Goal: Check status: Check status

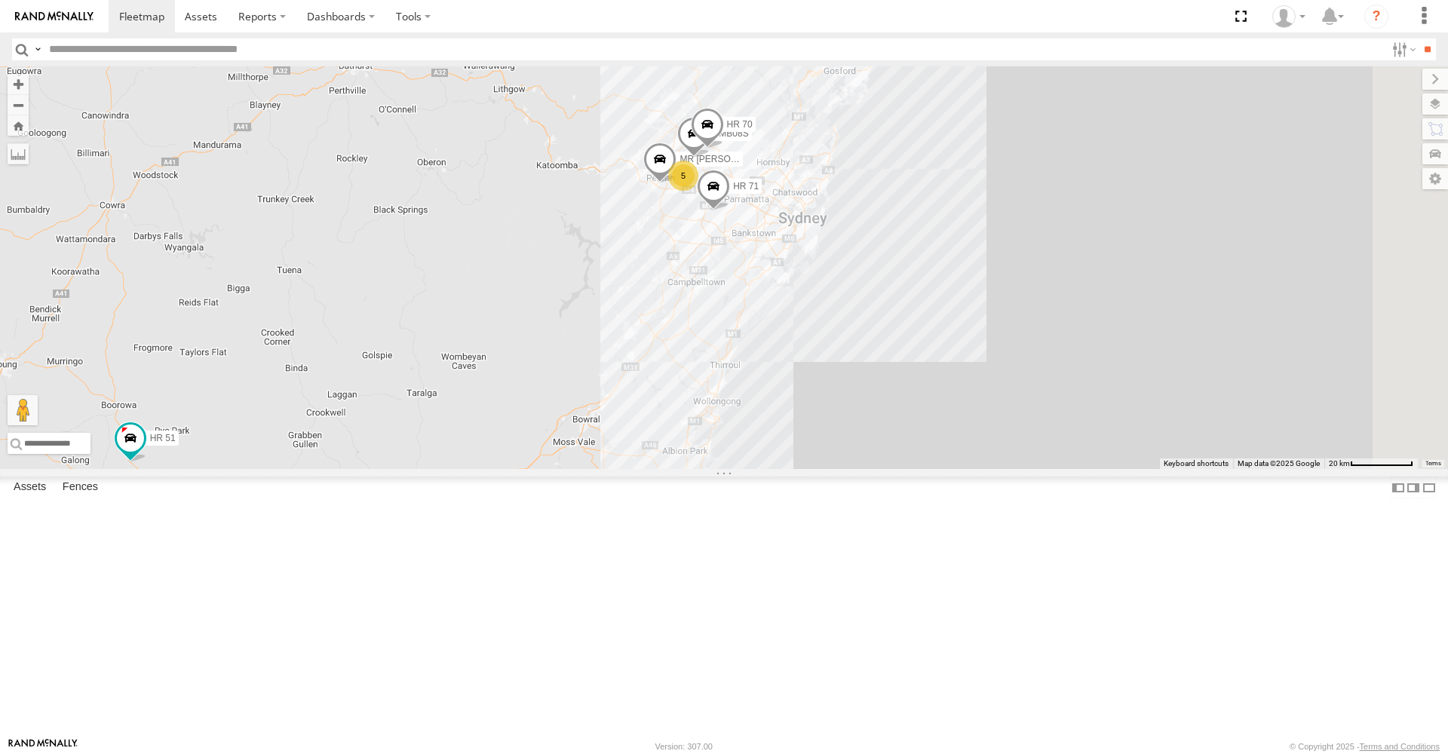
drag, startPoint x: 1127, startPoint y: 248, endPoint x: 771, endPoint y: 292, distance: 358.7
click at [771, 292] on div "5 MR Truck HR 51 FMB08S HR 70 HR 71" at bounding box center [724, 267] width 1448 height 403
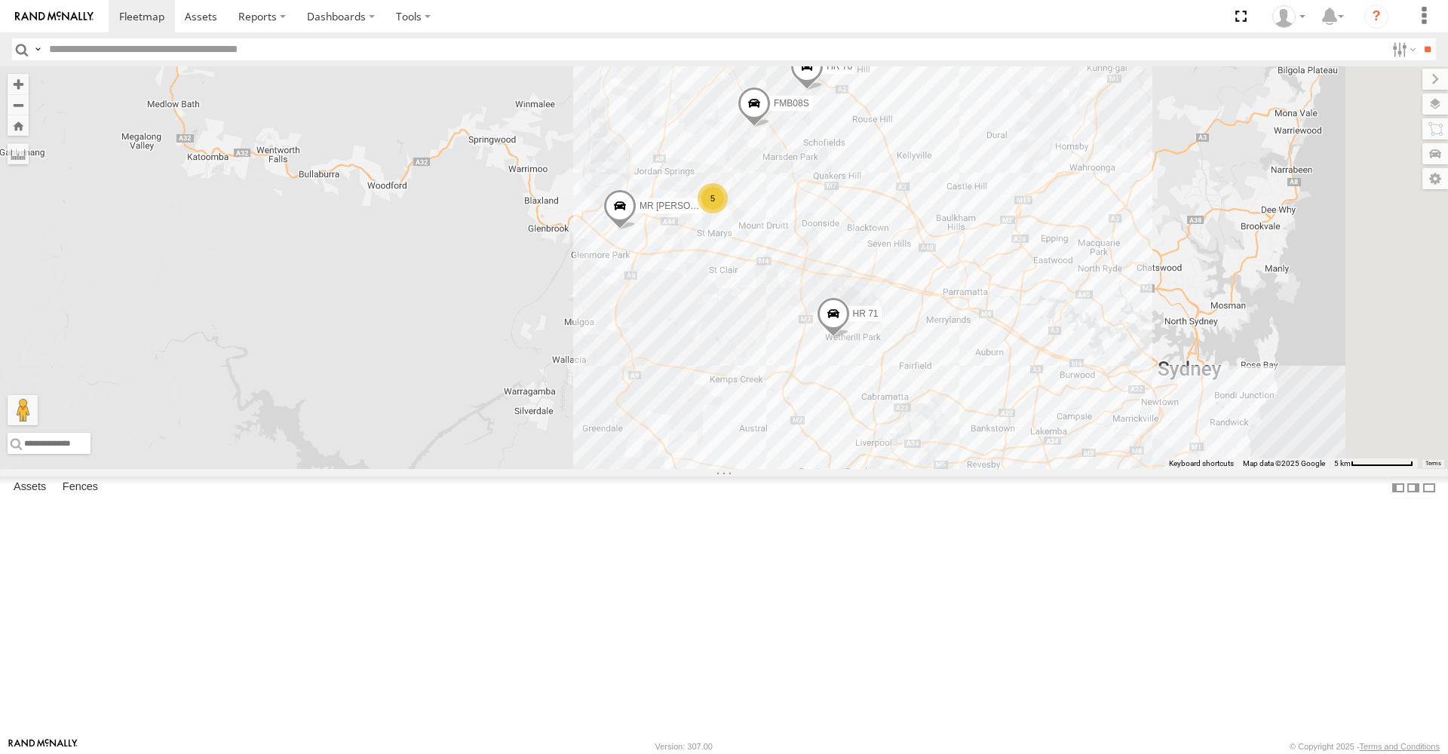
drag, startPoint x: 855, startPoint y: 274, endPoint x: 798, endPoint y: 203, distance: 91.2
click at [798, 203] on div "MR Truck HR 51 FMB08S HR 70 HR 71 5" at bounding box center [724, 267] width 1448 height 403
click at [637, 230] on span at bounding box center [619, 209] width 33 height 41
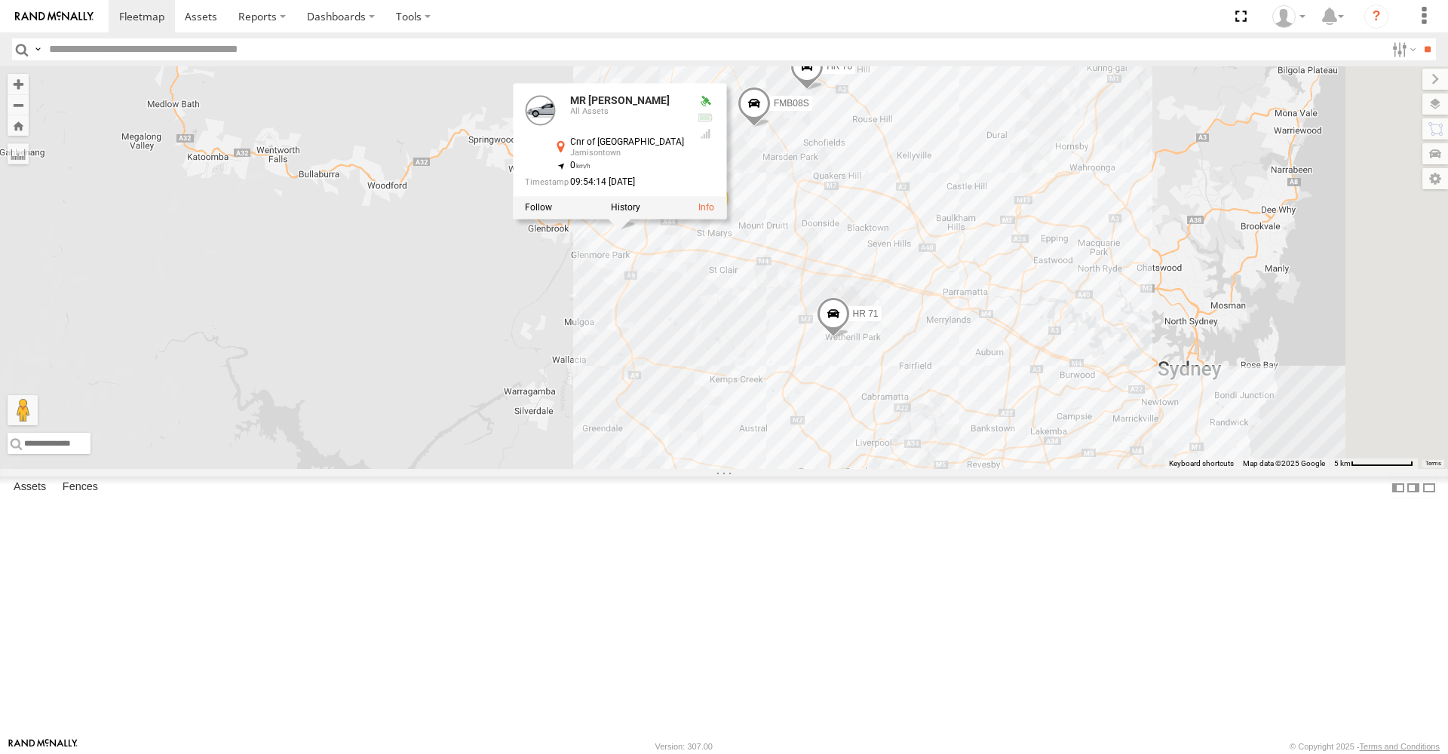
click at [824, 91] on span at bounding box center [806, 70] width 33 height 41
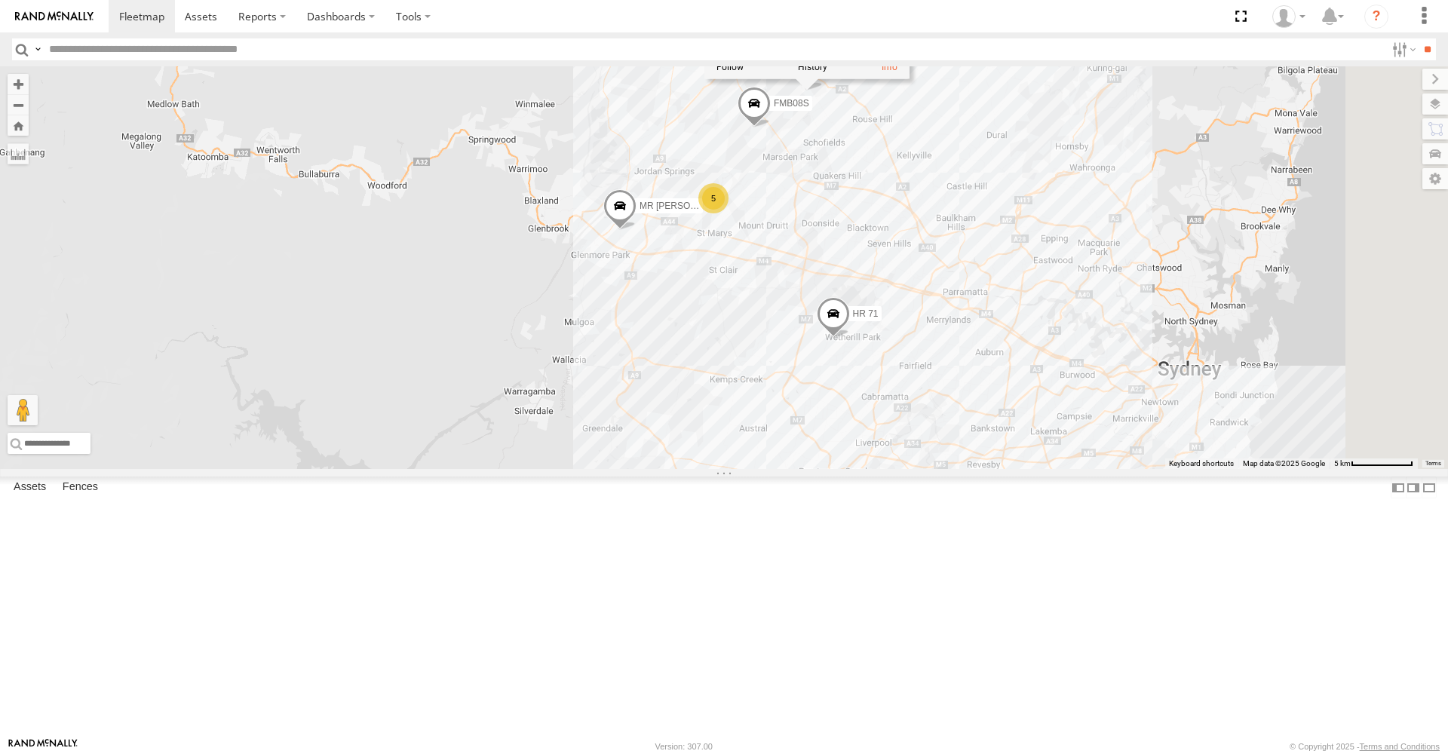
click at [771, 127] on span at bounding box center [754, 107] width 33 height 41
click at [850, 338] on span at bounding box center [833, 317] width 33 height 41
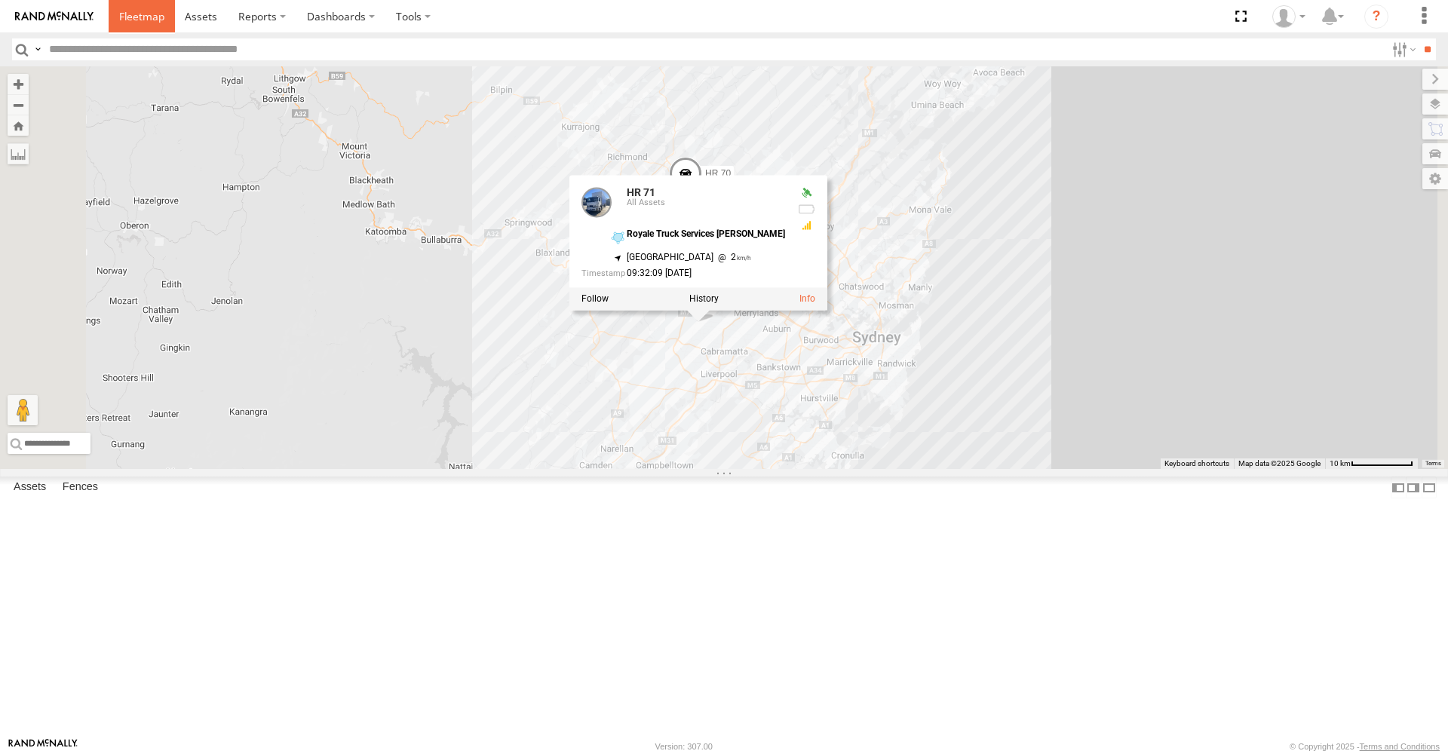
click at [138, 17] on span at bounding box center [141, 16] width 45 height 14
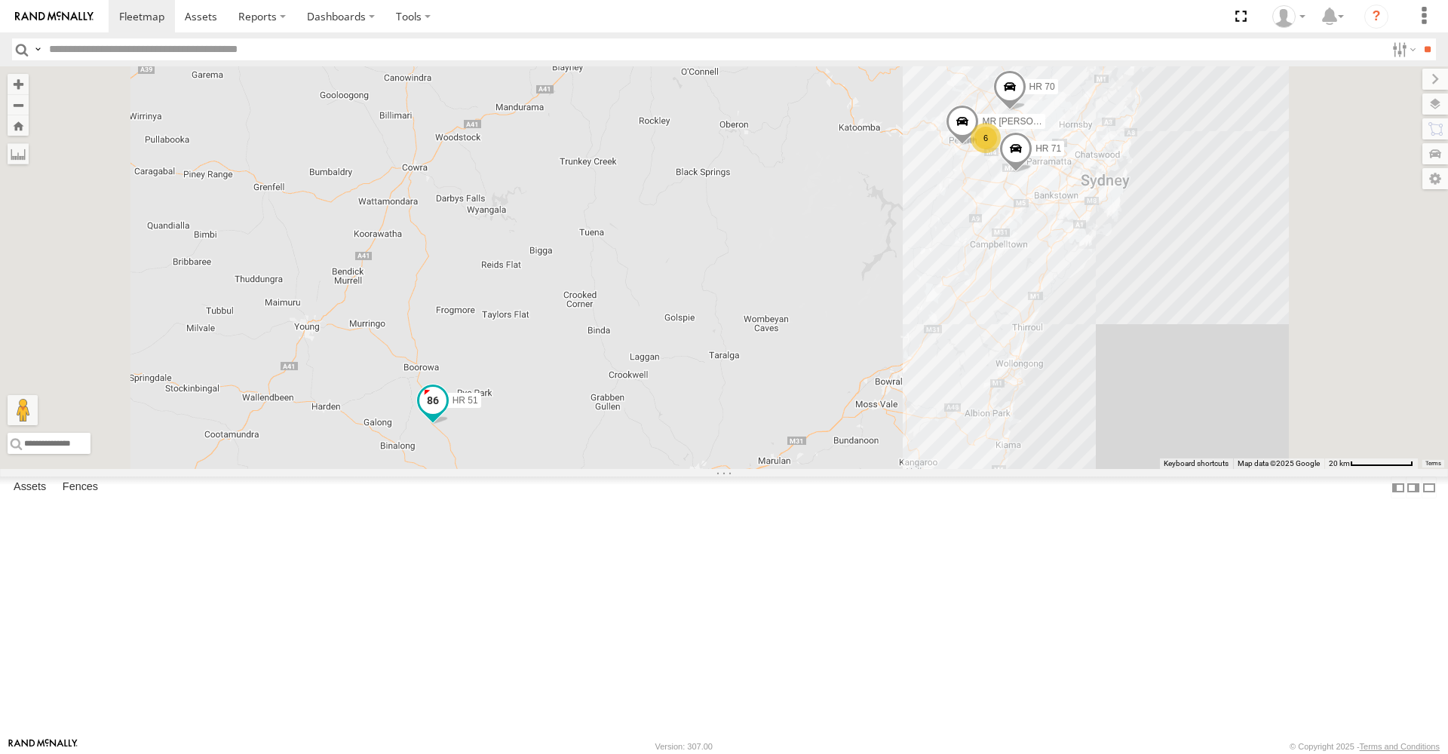
click at [447, 414] on span at bounding box center [432, 400] width 27 height 27
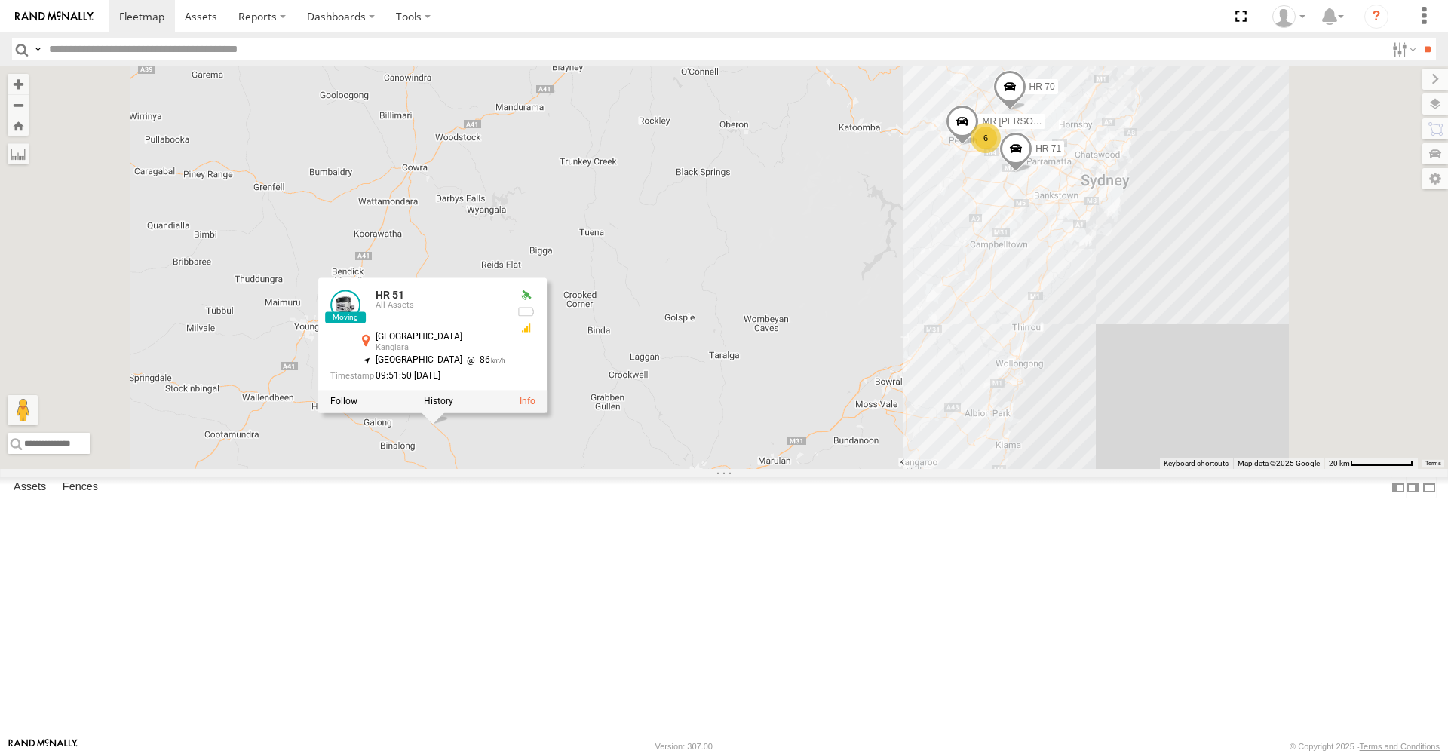
click at [775, 469] on div "6 MR Truck HR 51 HR 70 HR 71 HR 51 All Assets Lachlan Valley Way Kangiara -34.6…" at bounding box center [724, 267] width 1448 height 403
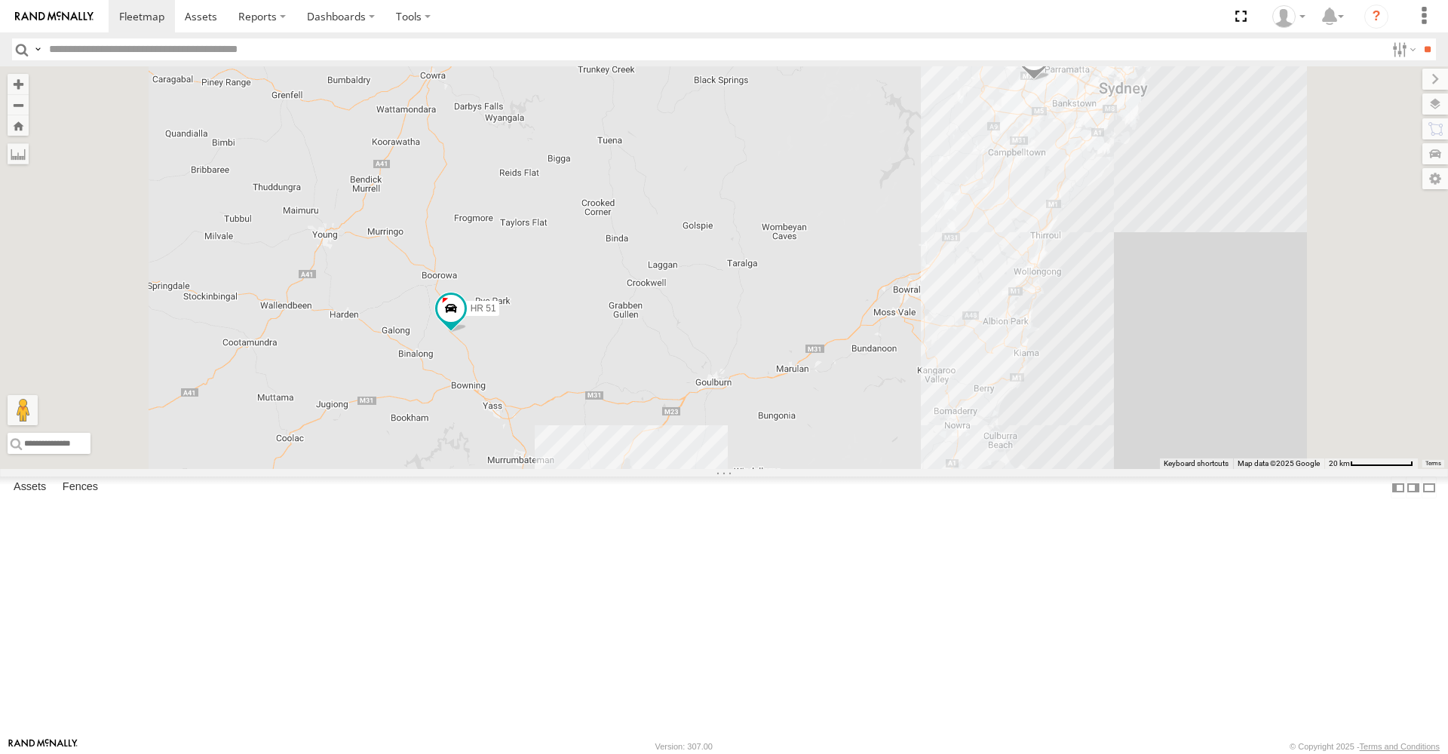
drag, startPoint x: 746, startPoint y: 563, endPoint x: 763, endPoint y: 469, distance: 95.1
click at [763, 469] on div "6 MR Truck HR 51 HR 70 HR 71" at bounding box center [724, 267] width 1448 height 403
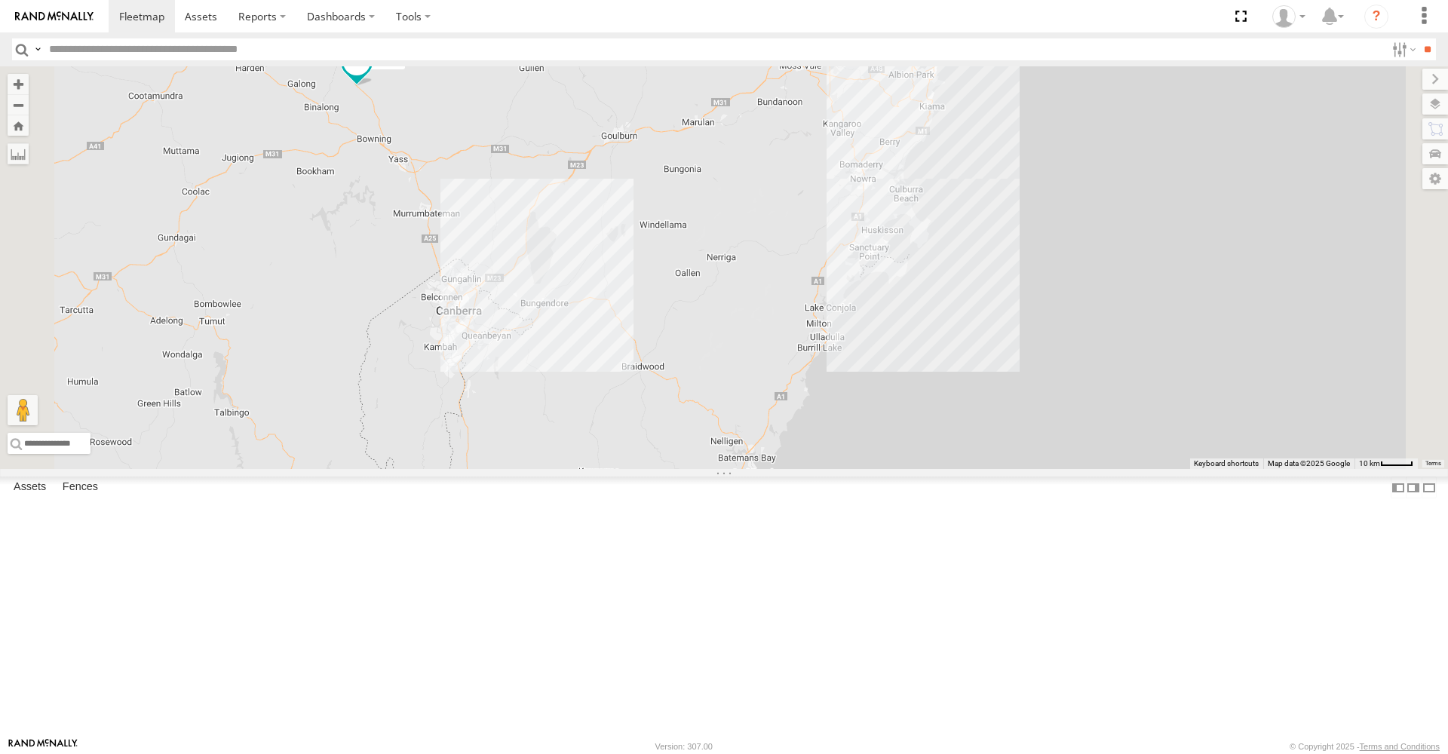
drag, startPoint x: 1007, startPoint y: 594, endPoint x: 913, endPoint y: 345, distance: 265.5
click at [913, 345] on div "6 MR Truck HR 51 HR 70 HR 71" at bounding box center [724, 267] width 1448 height 403
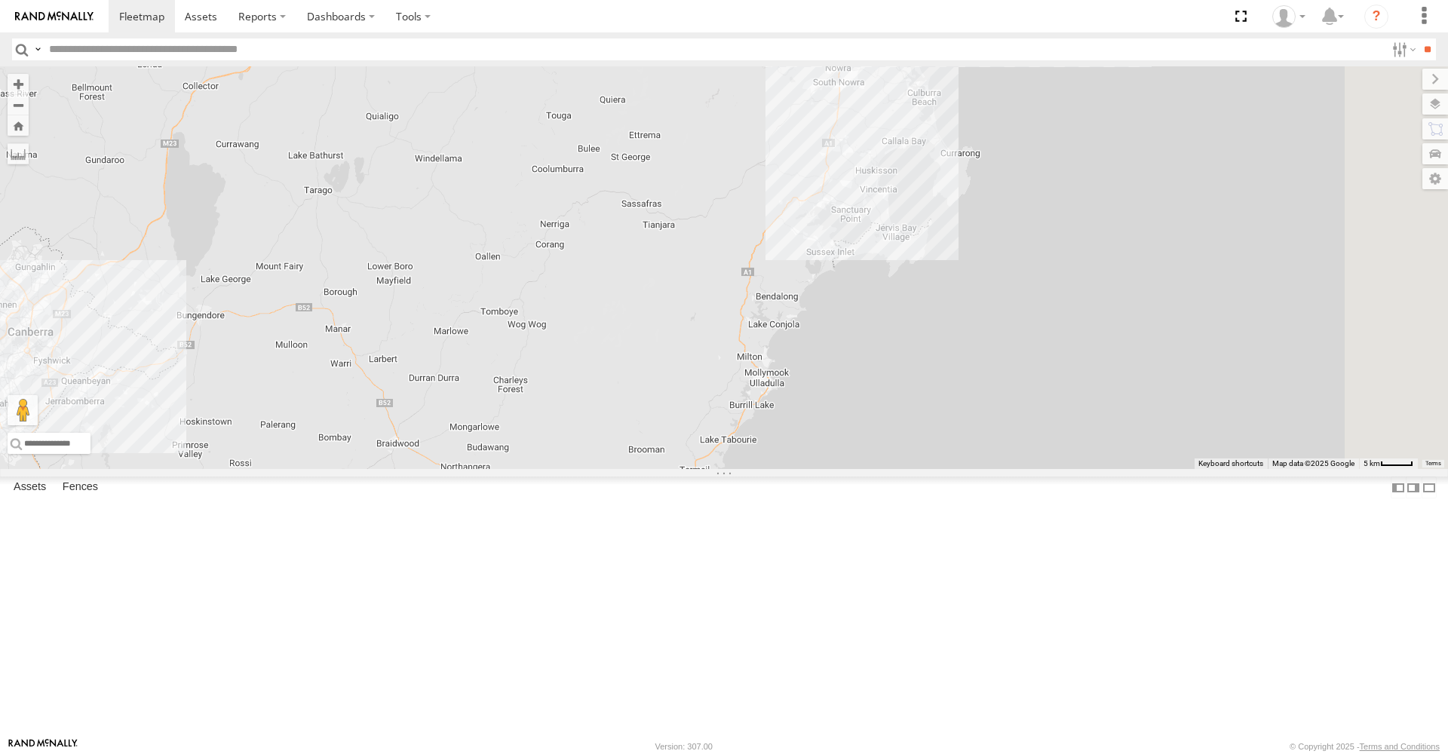
drag, startPoint x: 935, startPoint y: 451, endPoint x: 882, endPoint y: 435, distance: 55.8
click at [882, 435] on div "MR Truck HR 51 HR 70 HR 71" at bounding box center [724, 267] width 1448 height 403
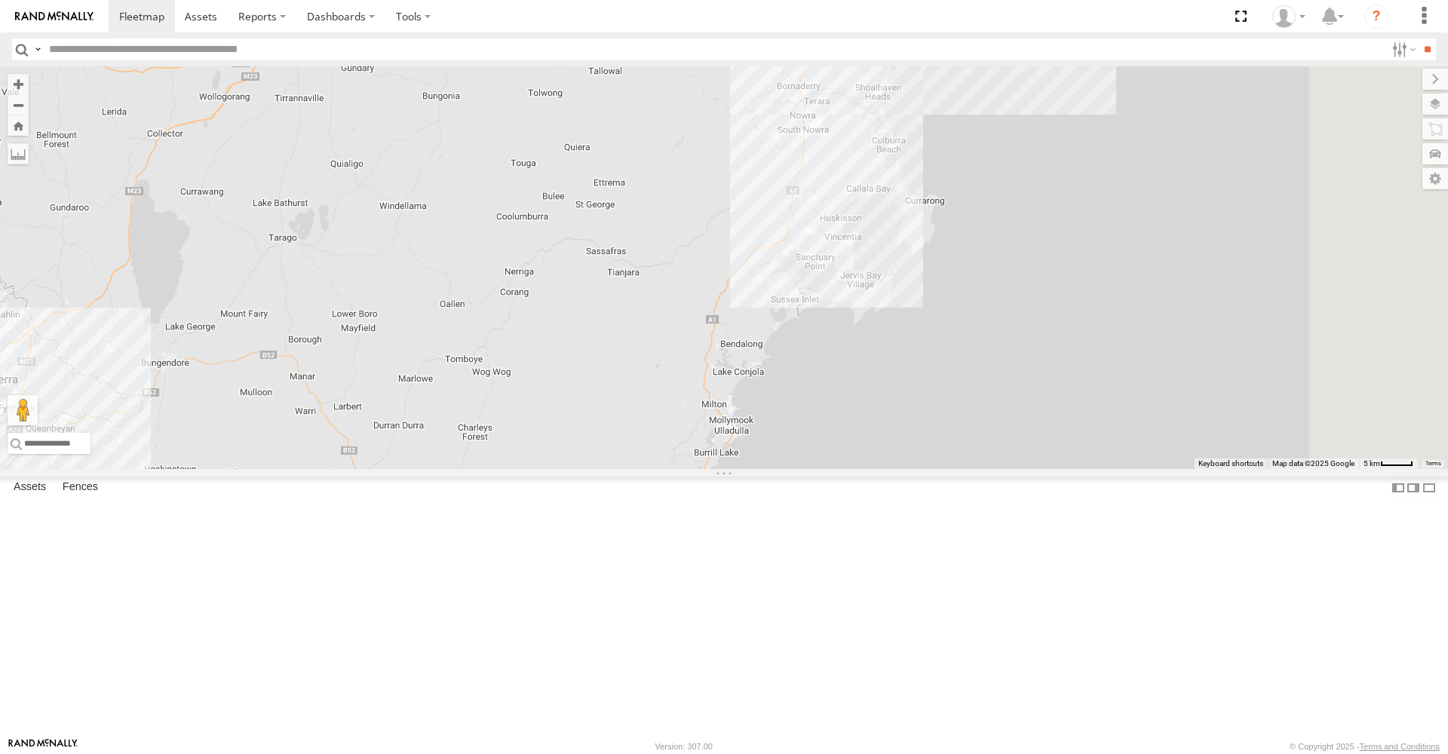
drag, startPoint x: 879, startPoint y: 418, endPoint x: 843, endPoint y: 470, distance: 63.0
click at [843, 469] on div "MR Truck HR 51 HR 70 HR 71" at bounding box center [724, 267] width 1448 height 403
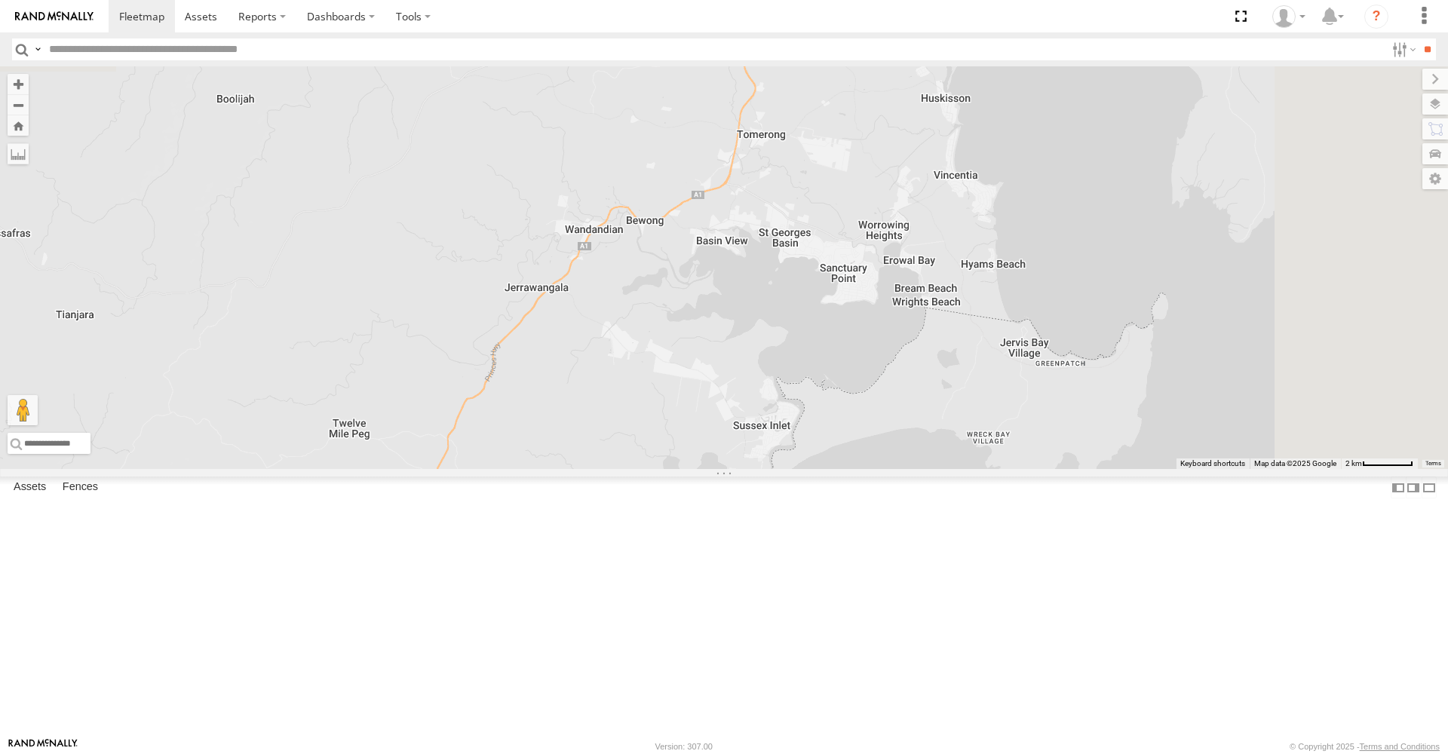
drag, startPoint x: 969, startPoint y: 345, endPoint x: 512, endPoint y: 576, distance: 512.4
click at [512, 469] on div "MR Truck HR 51 HR 70 HR 71" at bounding box center [724, 267] width 1448 height 403
click at [987, 375] on div "MR Truck HR 51 HR 70 HR 71" at bounding box center [724, 267] width 1448 height 403
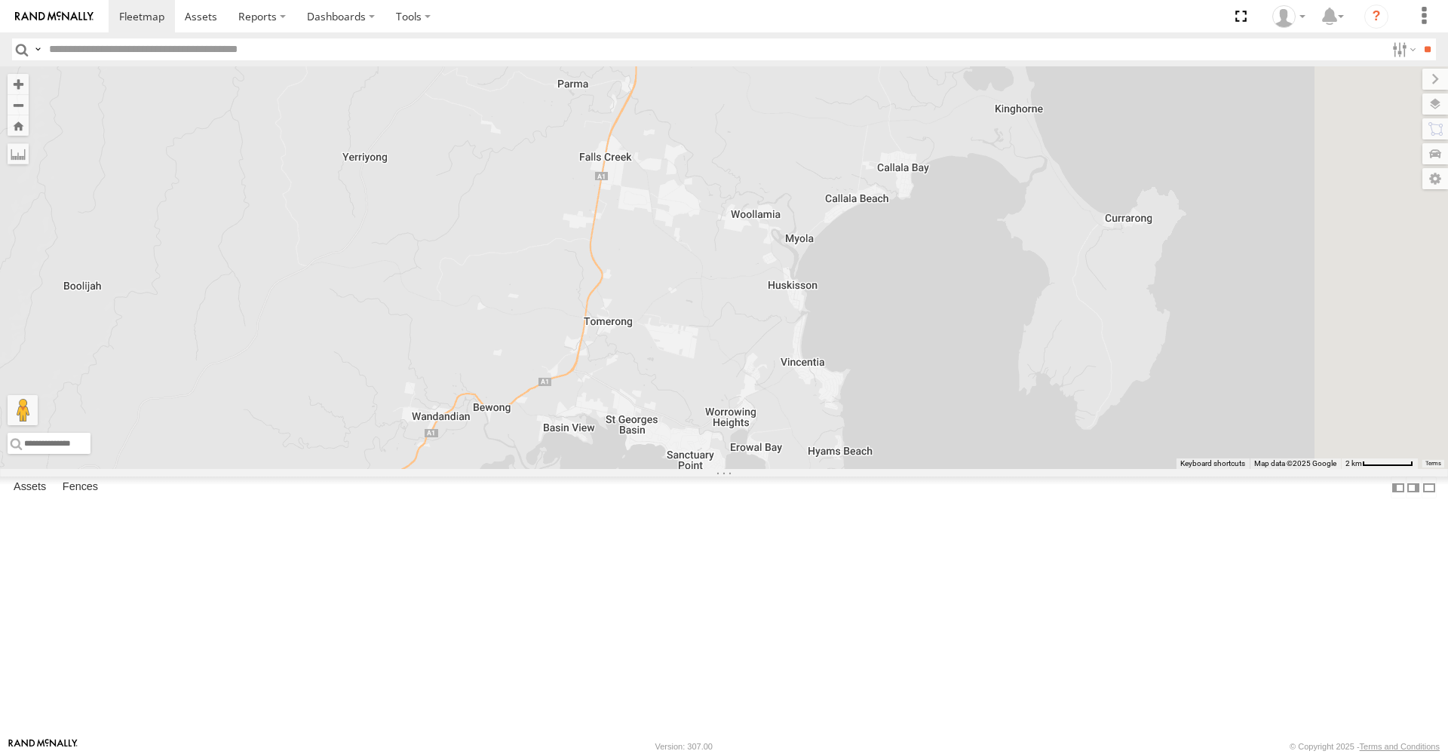
drag, startPoint x: 1014, startPoint y: 252, endPoint x: 861, endPoint y: 438, distance: 241.2
click at [861, 439] on div "MR Truck HR 51 HR 70 HR 71" at bounding box center [724, 267] width 1448 height 403
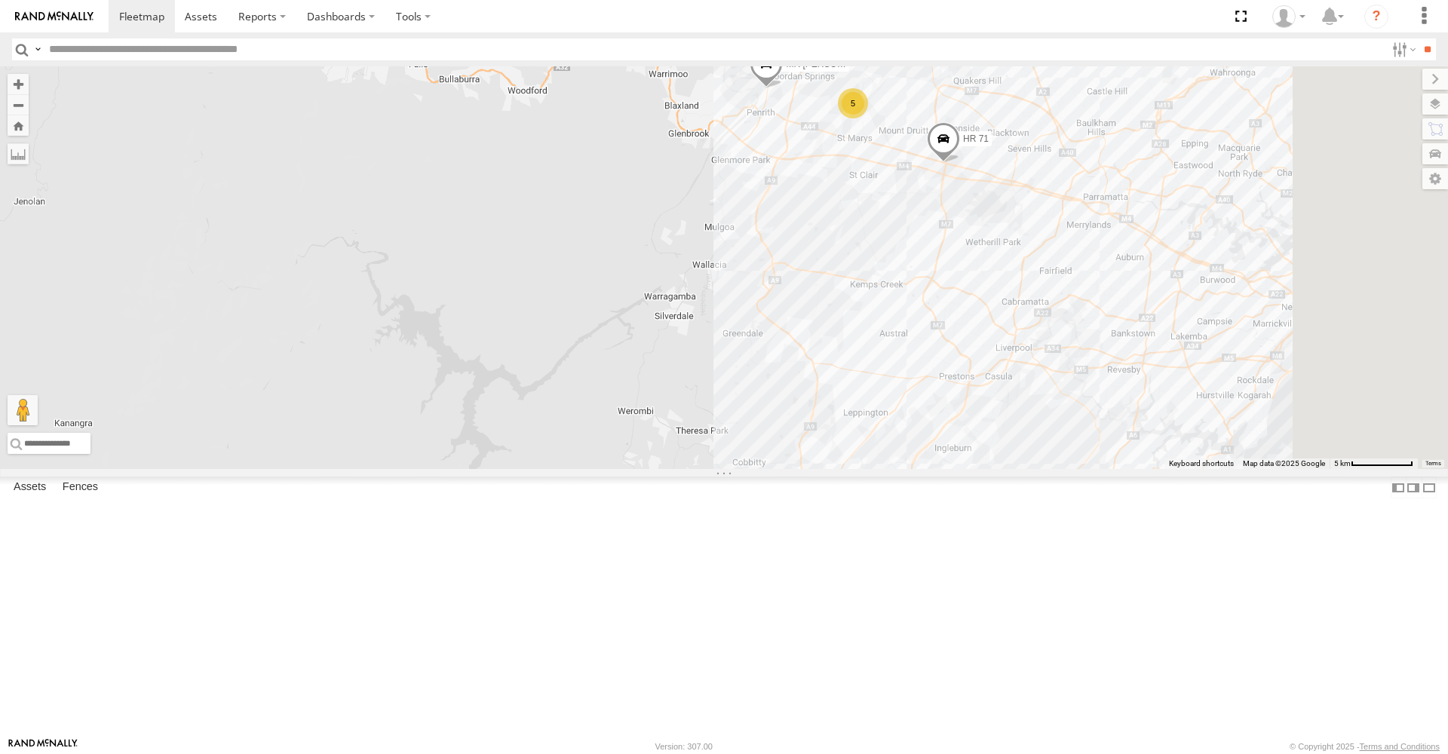
drag, startPoint x: 1147, startPoint y: 346, endPoint x: 904, endPoint y: 417, distance: 253.0
click at [904, 417] on div "MR Truck HR 51 FMB08S HR 70 HR 71 5" at bounding box center [724, 267] width 1448 height 403
click at [783, 88] on span at bounding box center [766, 68] width 33 height 41
click at [962, 321] on div "MR Truck HR 51 FMB08S HR 70 HR 71 5 MR Truck All Assets Camden St Penrith -33.7…" at bounding box center [724, 267] width 1448 height 403
click at [966, 20] on span at bounding box center [949, 0] width 33 height 41
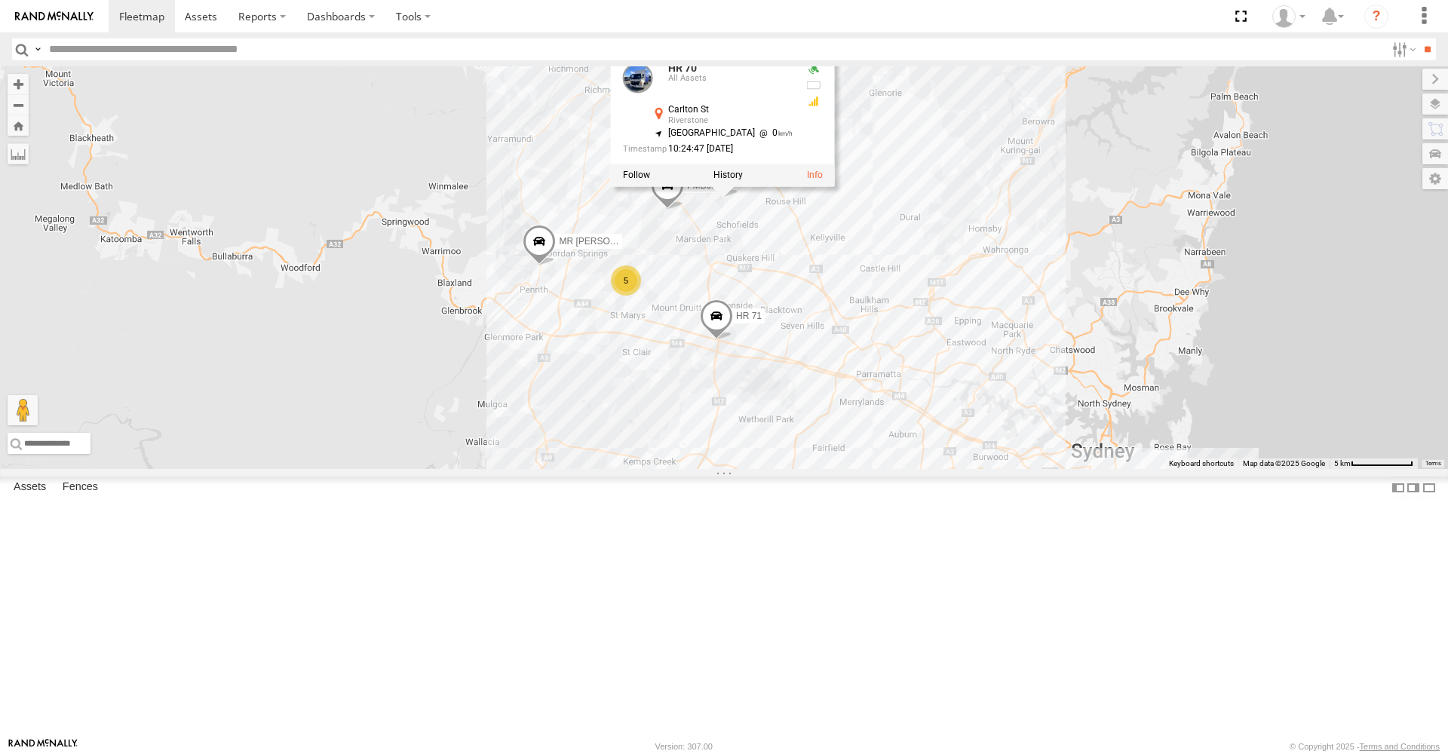
drag, startPoint x: 1087, startPoint y: 196, endPoint x: 858, endPoint y: 375, distance: 290.2
click at [858, 375] on div "MR Truck HR 51 FMB08S HR 70 HR 71 5 HR 70 All Assets Carlton St Riverstone -33.…" at bounding box center [724, 267] width 1448 height 403
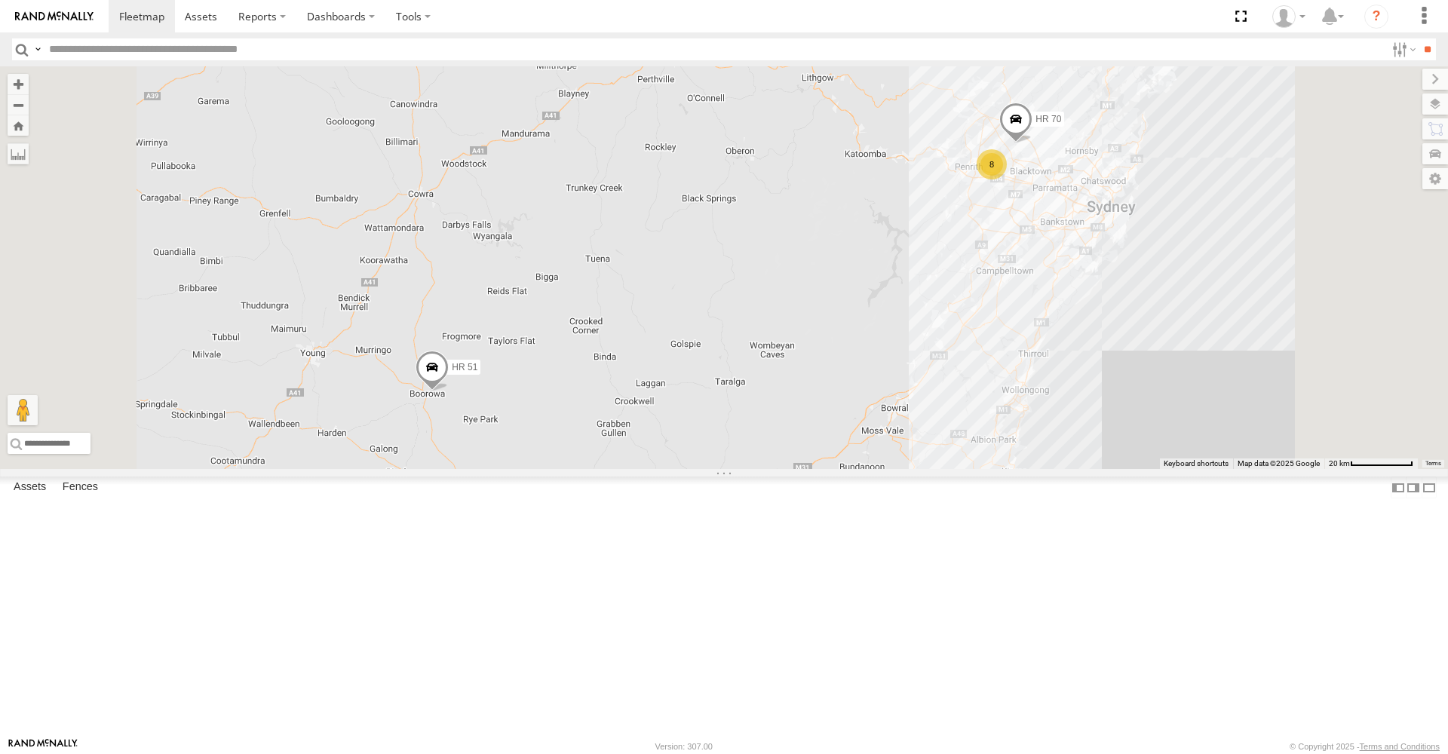
click at [449, 391] on span at bounding box center [432, 371] width 33 height 41
